Goal: Information Seeking & Learning: Understand process/instructions

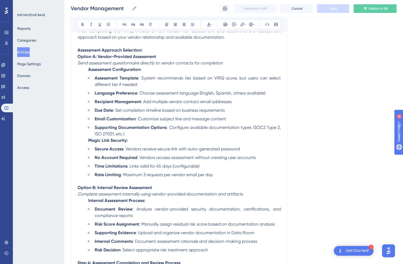
scroll to position [679, 0]
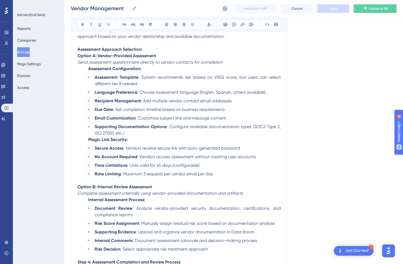
click at [185, 83] on span ": System recommends tier based on VIRQ score, but users can select different ti…" at bounding box center [188, 81] width 187 height 12
click at [263, 95] on span ": Choose assessment language (English, Spanish, others available)" at bounding box center [201, 92] width 128 height 5
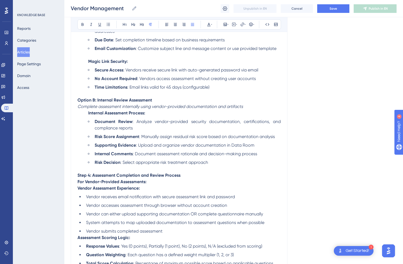
scroll to position [756, 0]
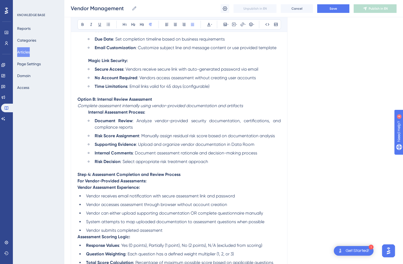
click at [227, 147] on span ": Upload and organize vendor documentation in Data Room" at bounding box center [195, 144] width 119 height 5
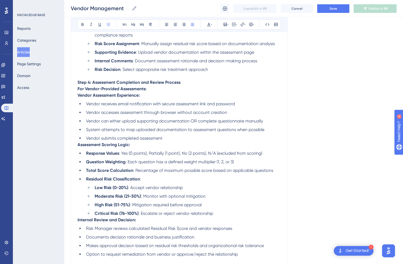
scroll to position [853, 0]
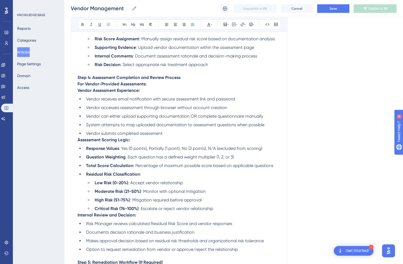
click at [115, 119] on span "Vendor can either upload supporting documentation OR complete questionnaire man…" at bounding box center [174, 116] width 177 height 5
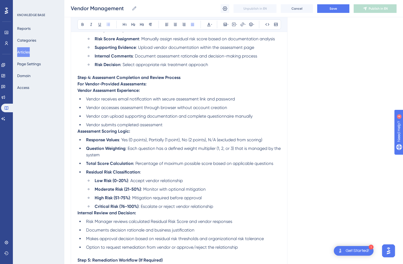
click at [140, 174] on span ":" at bounding box center [140, 171] width 1 height 5
click at [139, 200] on span ": Mitigation required before approval" at bounding box center [166, 197] width 72 height 5
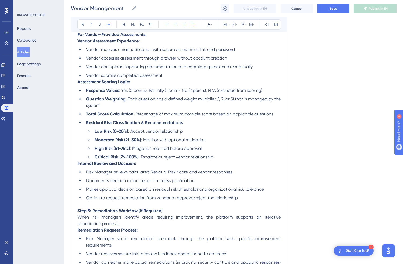
scroll to position [904, 0]
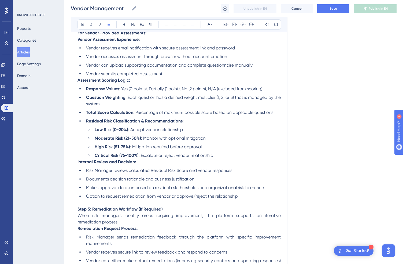
click at [78, 164] on strong "Internal Review and Decision:" at bounding box center [107, 161] width 59 height 5
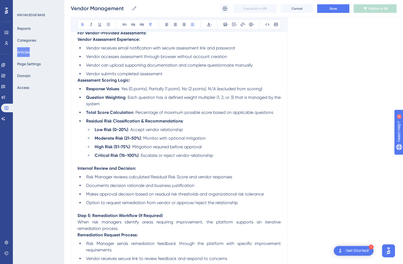
click at [77, 89] on div "Vendor Management Bold Italic Underline Bullet Point Heading 1 Heading 2 Headin…" at bounding box center [179, 162] width 217 height 2013
click at [79, 83] on strong "Assessment Scoring Logic:" at bounding box center [104, 80] width 53 height 5
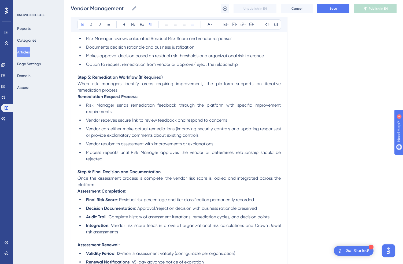
scroll to position [1054, 0]
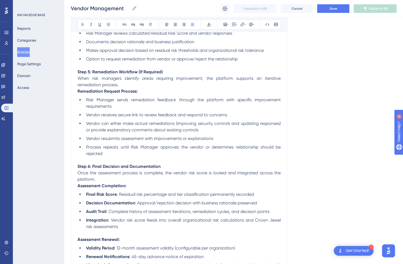
click at [78, 94] on strong "Remediation Request Process:" at bounding box center [108, 91] width 60 height 5
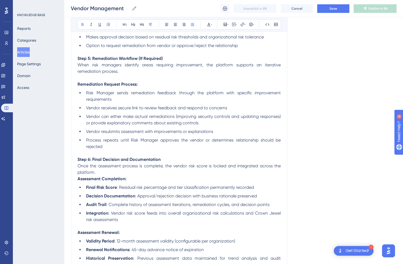
scroll to position [1068, 0]
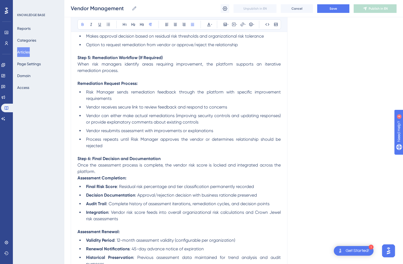
click at [117, 102] on li "Risk Manager sends remediation feedback through the platform with specific impr…" at bounding box center [182, 95] width 197 height 13
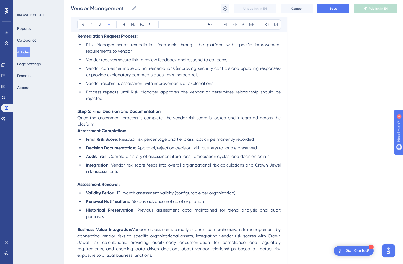
scroll to position [1117, 0]
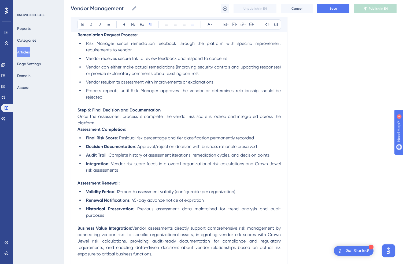
click at [105, 126] on p "Once the assessment process is complete, the vendor risk score is locked and in…" at bounding box center [179, 119] width 203 height 13
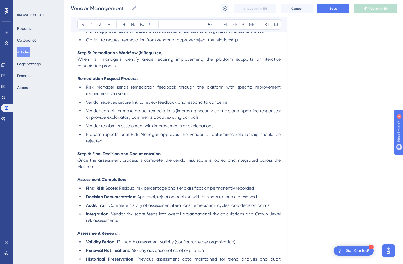
scroll to position [1070, 0]
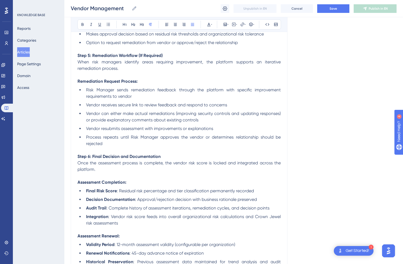
click at [98, 78] on p at bounding box center [179, 75] width 203 height 6
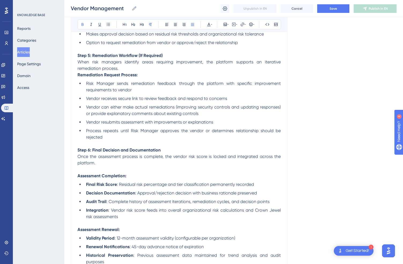
click at [90, 173] on p at bounding box center [179, 169] width 203 height 6
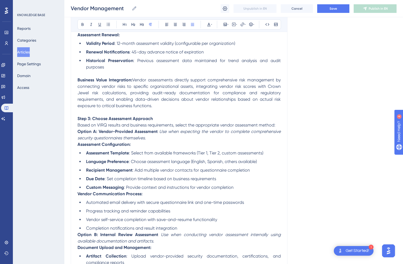
scroll to position [1259, 0]
click at [179, 46] on span ": 12-month assessment validity (configurable per organization)" at bounding box center [175, 43] width 121 height 5
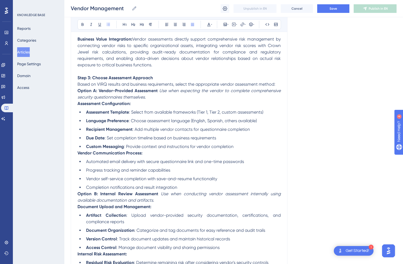
scroll to position [1301, 0]
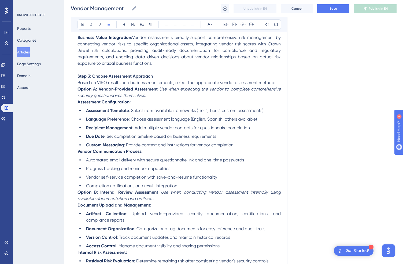
click at [135, 42] on span "Vendor assessments directly support comprehensive risk management by connecting…" at bounding box center [180, 50] width 205 height 31
click at [92, 85] on span "Based on VIRQ results and business requirements, select the appropriate vendor …" at bounding box center [177, 82] width 198 height 5
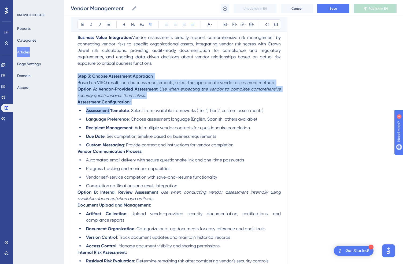
drag, startPoint x: 78, startPoint y: 80, endPoint x: 109, endPoint y: 116, distance: 48.3
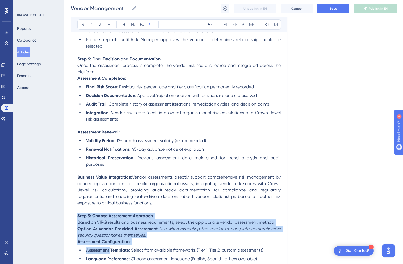
scroll to position [1163, 0]
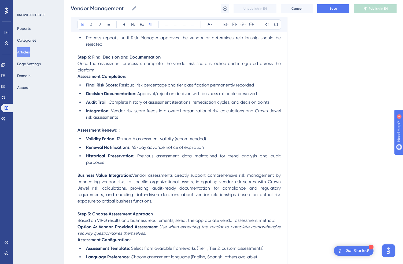
click at [85, 216] on strong "Step 3: Choose Assessment Approach" at bounding box center [115, 213] width 75 height 5
click at [94, 216] on strong "Step 3: Choose Assessment Approach" at bounding box center [115, 213] width 75 height 5
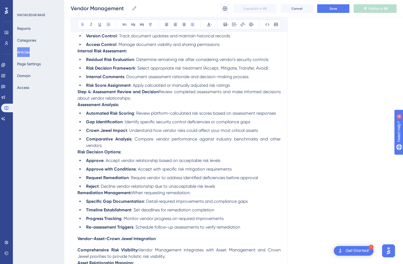
scroll to position [1476, 0]
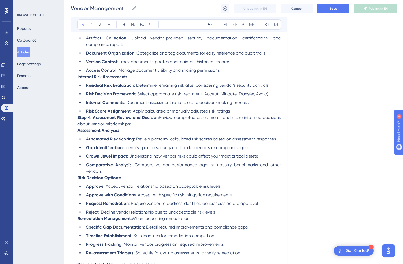
click at [94, 120] on strong "Step 4: Assessment Review and Decision" at bounding box center [118, 117] width 81 height 5
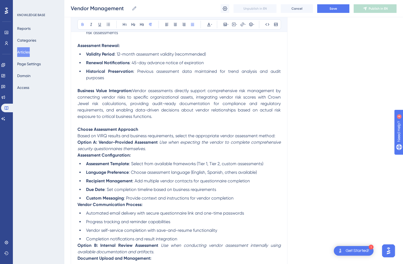
scroll to position [1247, 0]
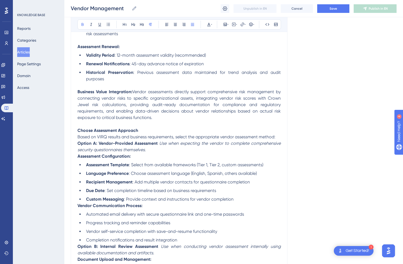
click at [135, 97] on span "Vendor assessments directly support comprehensive risk management by connecting…" at bounding box center [180, 104] width 205 height 31
click at [222, 149] on em "Use when expecting the vendor to complete comprehensive security questionnaires…" at bounding box center [180, 147] width 205 height 12
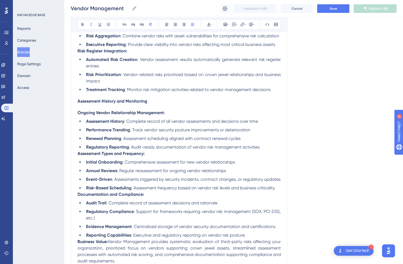
scroll to position [1885, 0]
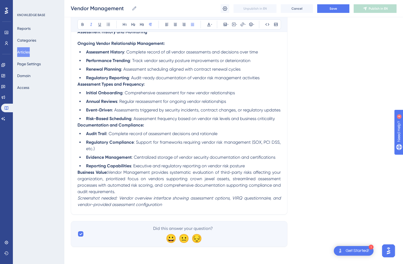
click at [92, 153] on ul "Audit Trail : Complete record of assessment decisions and rationale Regulatory …" at bounding box center [179, 149] width 203 height 39
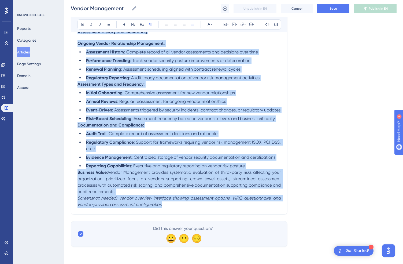
copy div "Loremi Dolorsitam consecte adipiscingeli seddo-eiusm temp incididunt utl etdolo…"
click at [187, 122] on p "Documentation and Compliance:" at bounding box center [179, 125] width 203 height 6
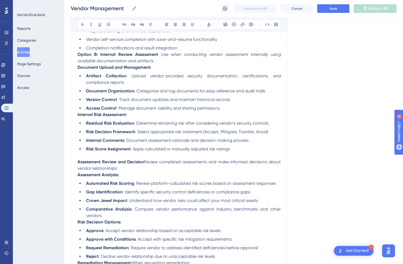
scroll to position [1434, 0]
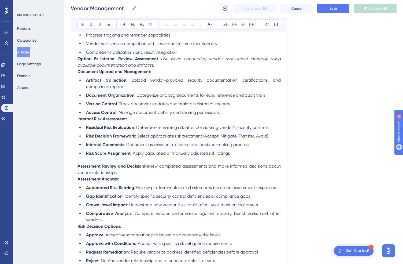
click at [261, 138] on span ": Select appropriate risk treatment (Accept, Mitigate, Transfer, Avoid)" at bounding box center [201, 135] width 133 height 5
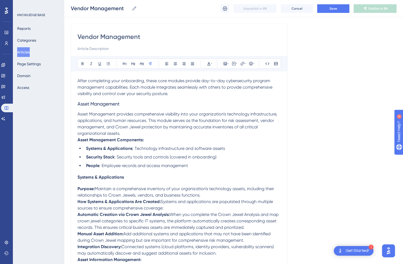
scroll to position [0, 0]
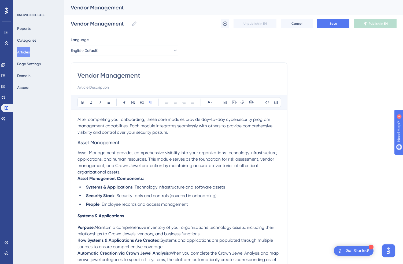
click at [133, 143] on h3 "Asset Management" at bounding box center [179, 143] width 203 height 14
click at [79, 120] on span "After completing your onboarding, these core modules provide day-to-day cyberse…" at bounding box center [176, 126] width 196 height 18
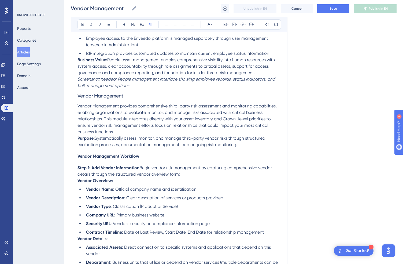
scroll to position [943, 0]
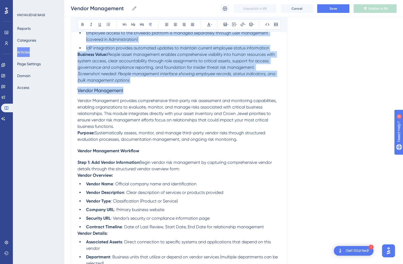
click at [129, 97] on h3 "Vendor Management" at bounding box center [179, 90] width 203 height 14
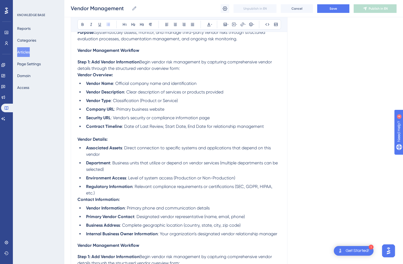
scroll to position [132, 0]
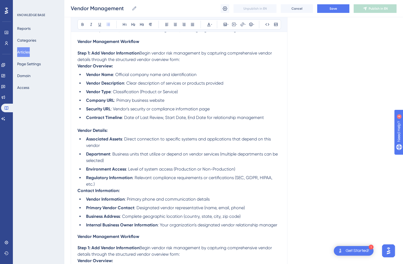
click at [79, 192] on strong "Contact Information:" at bounding box center [99, 190] width 42 height 5
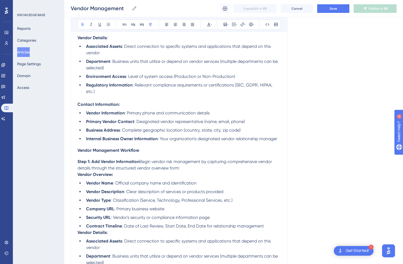
scroll to position [228, 0]
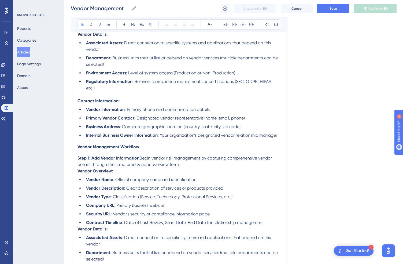
click at [80, 173] on strong "Vendor Overview:" at bounding box center [95, 170] width 35 height 5
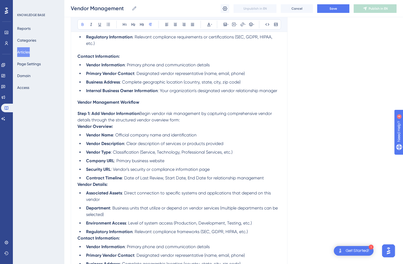
scroll to position [275, 0]
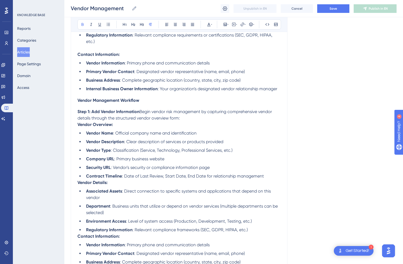
click at [79, 185] on strong "Vendor Details:" at bounding box center [93, 182] width 30 height 5
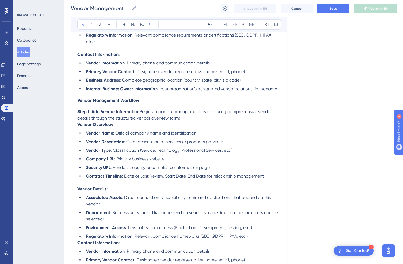
click at [78, 239] on ul "Associated Assets : Direct connection to specific systems and applications that…" at bounding box center [179, 216] width 203 height 45
click at [78, 245] on strong "Contact Information:" at bounding box center [99, 242] width 42 height 5
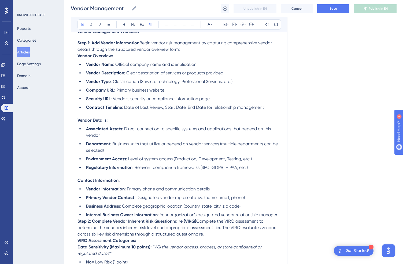
scroll to position [355, 0]
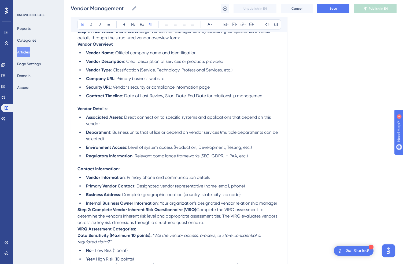
click at [78, 212] on strong "Step 2: Complete Vendor Inherent Risk Questionnaire (VIRQ)" at bounding box center [137, 209] width 119 height 5
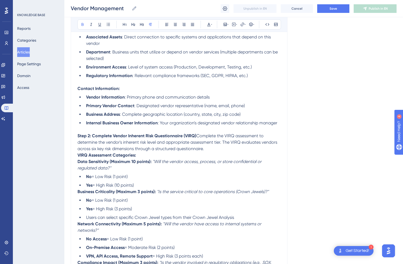
scroll to position [436, 0]
click at [198, 141] on span "Complete the VIRQ assessment to determine the vendor's inherent risk level and …" at bounding box center [178, 142] width 201 height 18
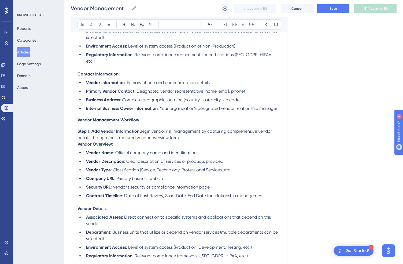
scroll to position [245, 0]
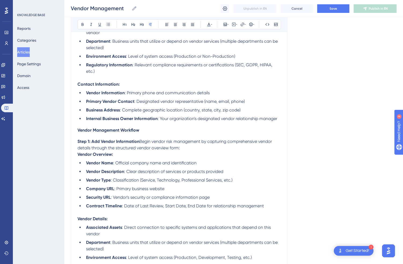
click at [141, 144] on span "Begin vendor risk management by capturing comprehensive vendor details through …" at bounding box center [176, 145] width 196 height 12
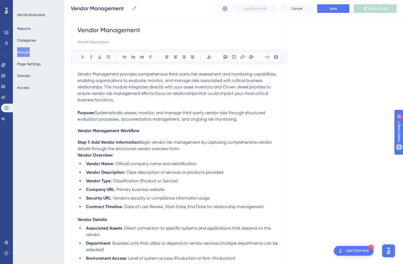
scroll to position [42, 0]
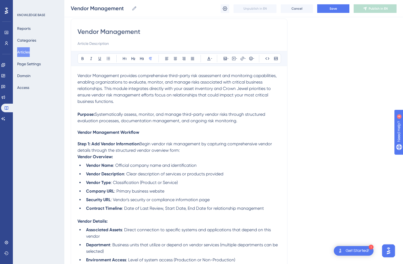
click at [141, 144] on span "Begin vendor risk management by capturing comprehensive vendor details through …" at bounding box center [176, 147] width 196 height 12
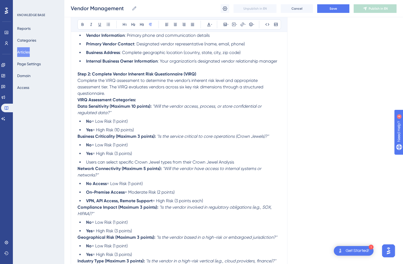
scroll to position [510, 0]
click at [153, 111] on em ""Will the vendor access, process, or store confidential or regulated data?"" at bounding box center [170, 109] width 185 height 12
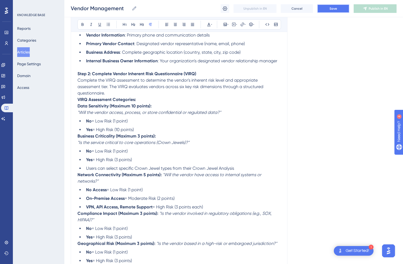
click at [334, 5] on button "Save" at bounding box center [333, 8] width 32 height 9
